Goal: Information Seeking & Learning: Find specific fact

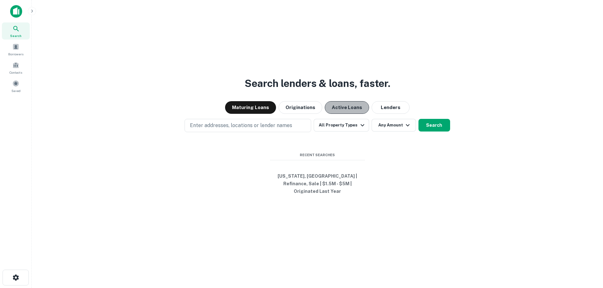
click at [358, 112] on button "Active Loans" at bounding box center [347, 107] width 44 height 13
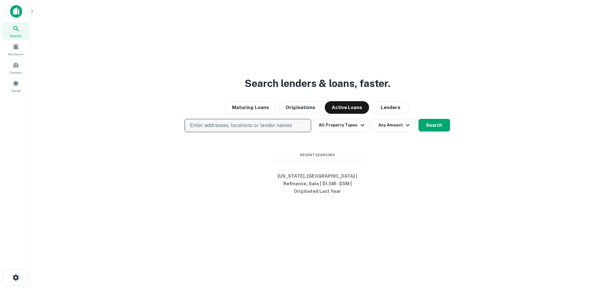
click at [259, 129] on p "Enter addresses, locations or lender names" at bounding box center [241, 126] width 102 height 8
click at [271, 129] on p "Enter addresses, locations or lender names" at bounding box center [241, 126] width 102 height 8
click at [267, 129] on p "Enter addresses, locations or lender names" at bounding box center [241, 126] width 102 height 8
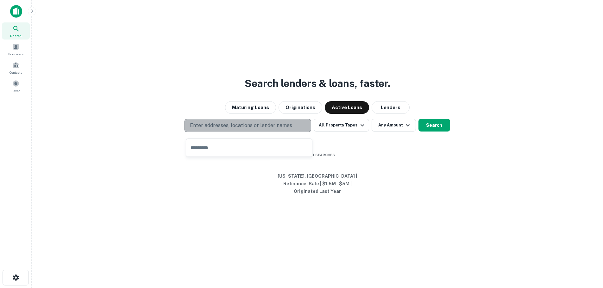
click at [237, 129] on p "Enter addresses, locations or lender names" at bounding box center [241, 126] width 102 height 8
click at [241, 129] on p "Enter addresses, locations or lender names" at bounding box center [241, 126] width 102 height 8
type input "**********"
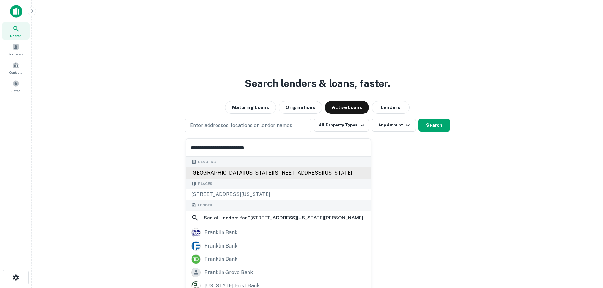
click at [238, 171] on div "[GEOGRAPHIC_DATA][US_STATE][STREET_ADDRESS][US_STATE]" at bounding box center [278, 172] width 185 height 11
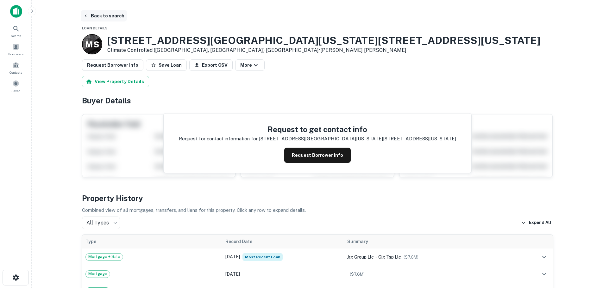
click at [102, 14] on button "Back to search" at bounding box center [104, 15] width 46 height 11
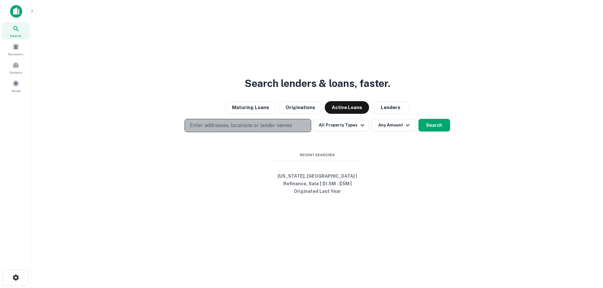
click at [256, 129] on p "Enter addresses, locations or lender names" at bounding box center [241, 126] width 102 height 8
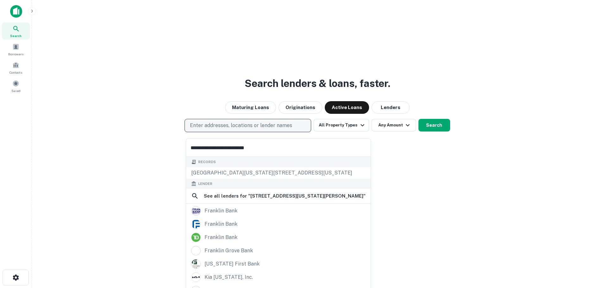
type input "**********"
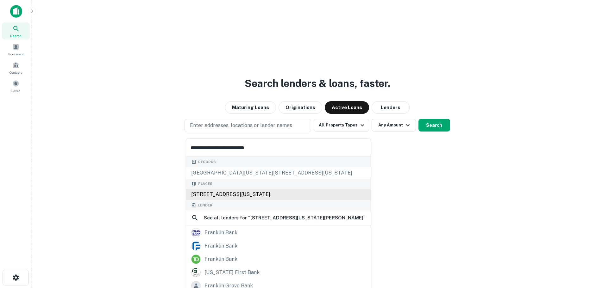
click at [230, 192] on div "Records [GEOGRAPHIC_DATA][US_STATE][STREET_ADDRESS][US_STATE] Places [STREET_AD…" at bounding box center [278, 258] width 185 height 202
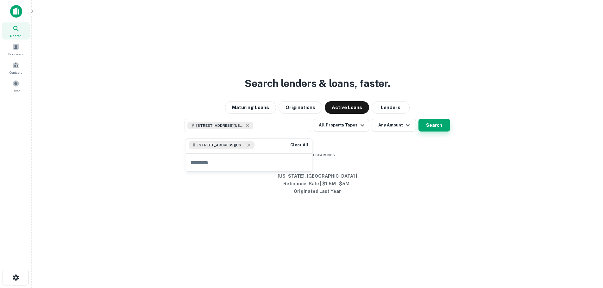
click at [436, 130] on button "Search" at bounding box center [434, 125] width 32 height 13
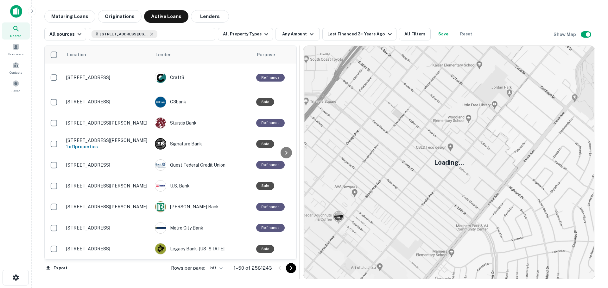
drag, startPoint x: 380, startPoint y: 148, endPoint x: 298, endPoint y: 137, distance: 82.8
click at [298, 137] on div at bounding box center [300, 163] width 6 height 234
